Goal: Browse casually: Explore the website without a specific task or goal

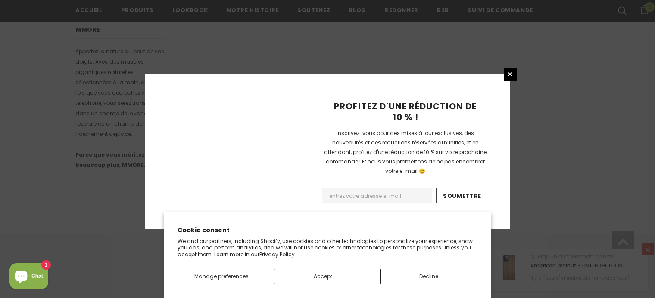
scroll to position [605, 0]
